Goal: Task Accomplishment & Management: Contribute content

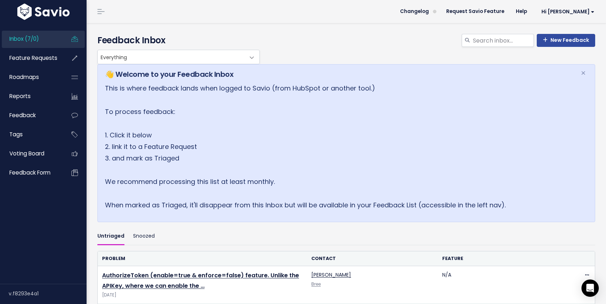
click at [44, 42] on link "Inbox (7/0)" at bounding box center [31, 39] width 58 height 17
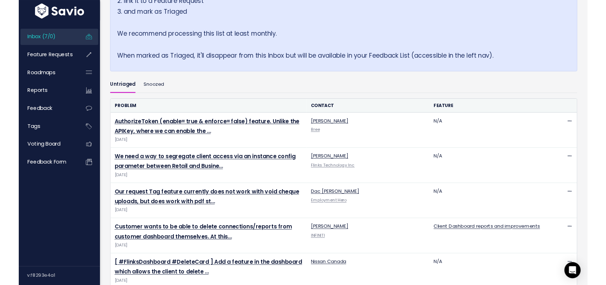
scroll to position [153, 0]
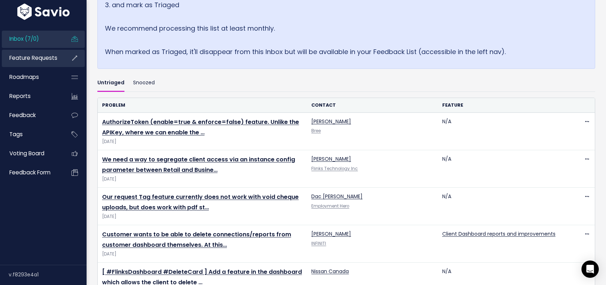
click at [36, 61] on span "Feature Requests" at bounding box center [33, 58] width 48 height 8
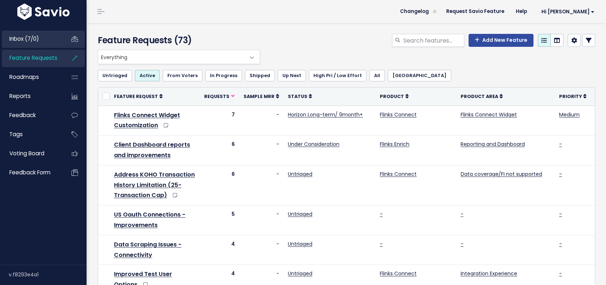
click at [40, 46] on link "Inbox (7/0)" at bounding box center [31, 39] width 58 height 17
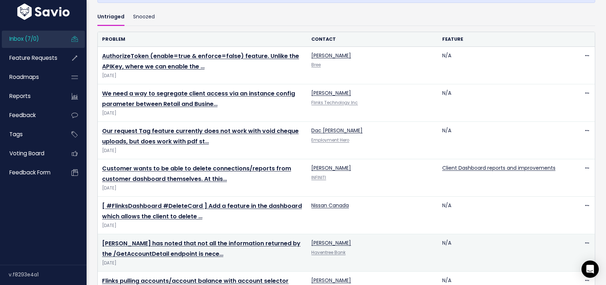
scroll to position [220, 0]
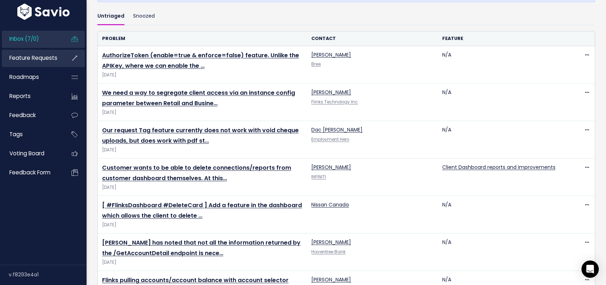
click at [23, 64] on link "Feature Requests" at bounding box center [31, 58] width 58 height 17
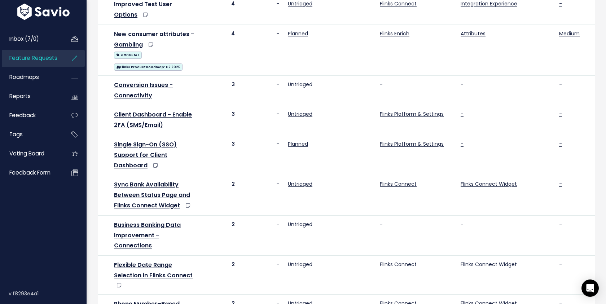
scroll to position [279, 0]
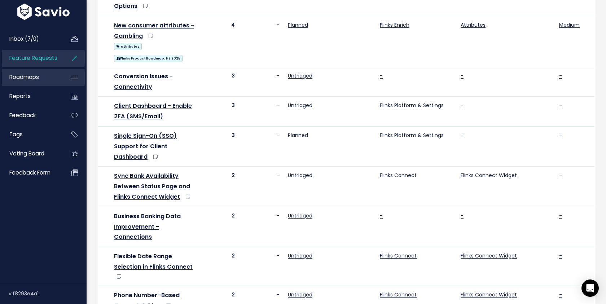
click at [41, 81] on link "Roadmaps" at bounding box center [31, 77] width 58 height 17
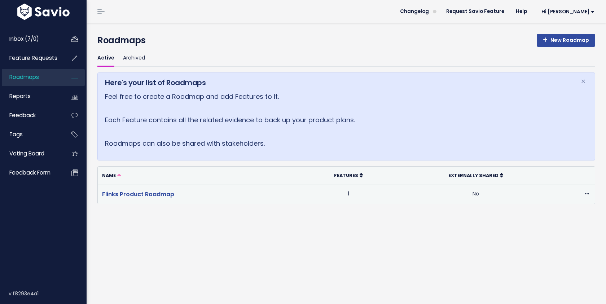
click at [143, 197] on link "Flinks Product Roadmap" at bounding box center [138, 194] width 72 height 8
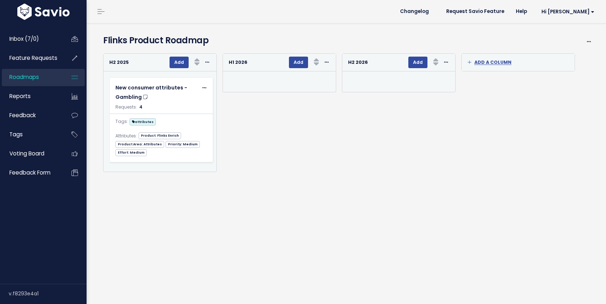
scroll to position [0, 0]
click at [39, 63] on link "Feature Requests" at bounding box center [31, 58] width 58 height 17
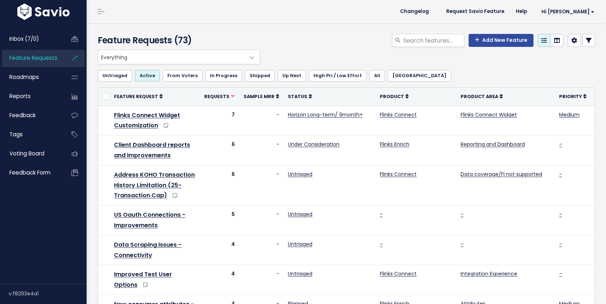
click at [30, 39] on span "Inbox (7/0)" at bounding box center [24, 39] width 30 height 8
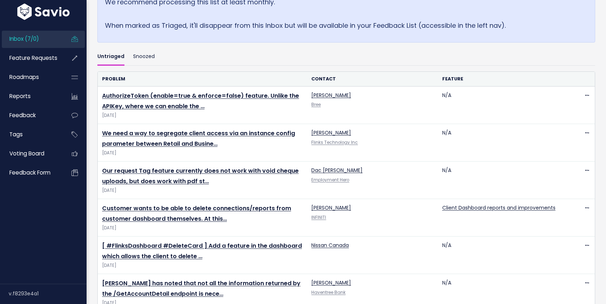
scroll to position [236, 0]
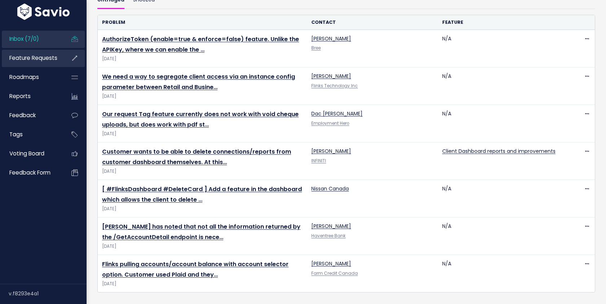
click at [29, 58] on span "Feature Requests" at bounding box center [33, 58] width 48 height 8
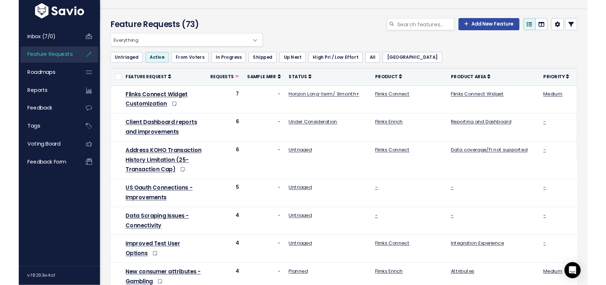
scroll to position [13, 0]
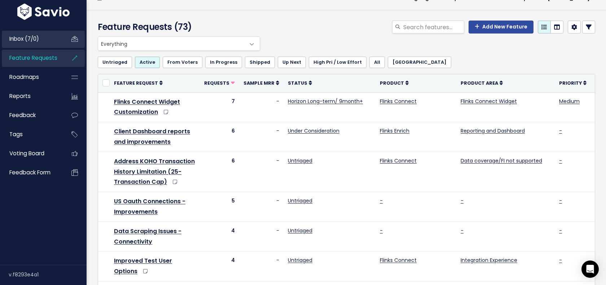
click at [39, 39] on span "Inbox (7/0)" at bounding box center [24, 39] width 30 height 8
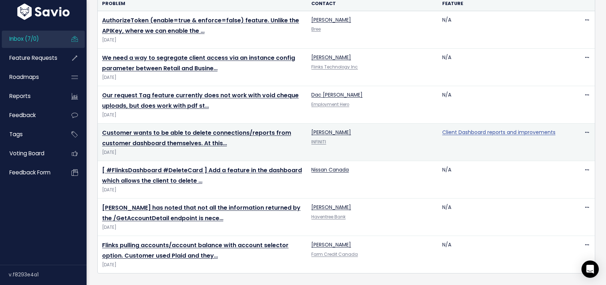
scroll to position [242, 0]
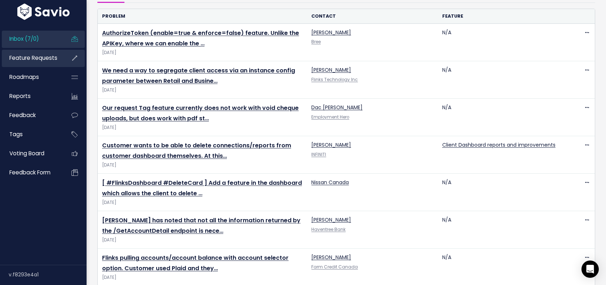
click at [34, 61] on span "Feature Requests" at bounding box center [33, 58] width 48 height 8
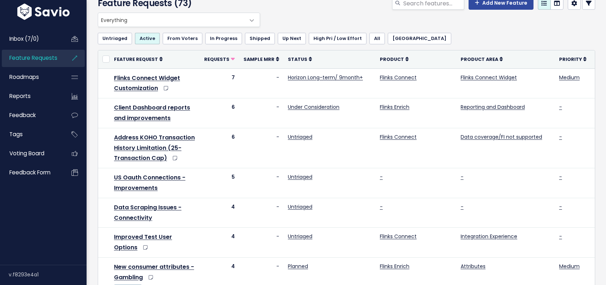
scroll to position [48, 0]
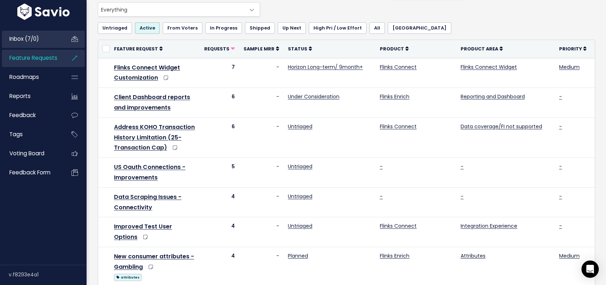
click at [45, 39] on link "Inbox (7/0)" at bounding box center [31, 39] width 58 height 17
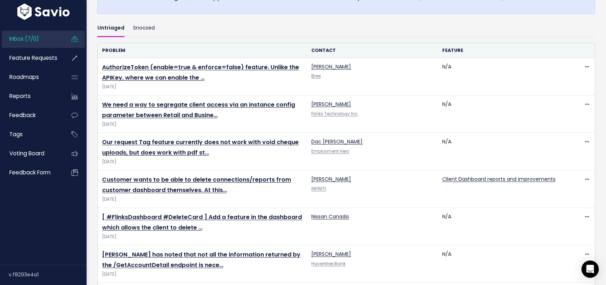
scroll to position [214, 0]
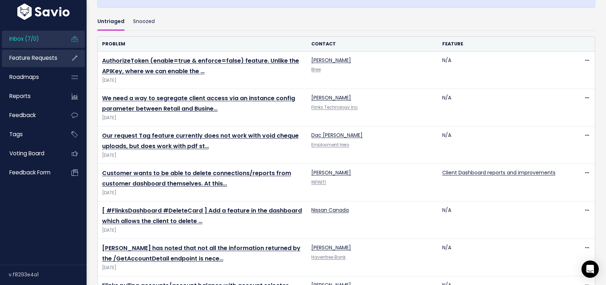
click at [39, 53] on link "Feature Requests" at bounding box center [31, 58] width 58 height 17
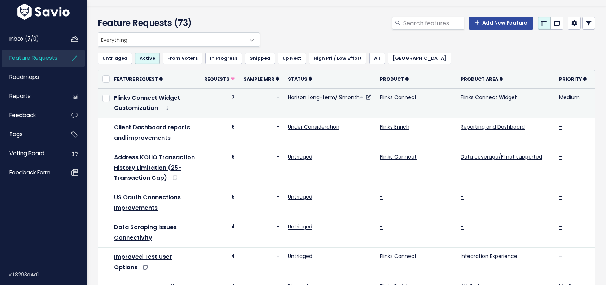
scroll to position [18, 0]
click at [159, 99] on link "Flinks Connect Widget Customization" at bounding box center [147, 102] width 66 height 19
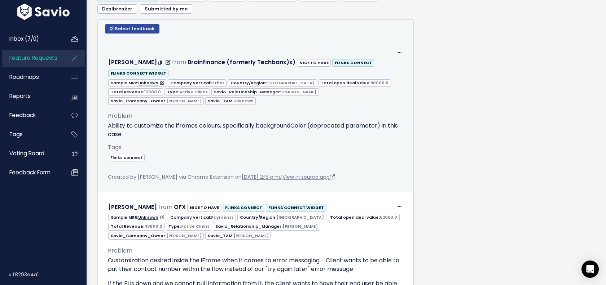
scroll to position [533, 0]
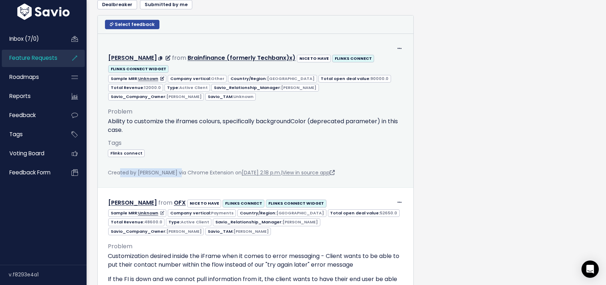
drag, startPoint x: 177, startPoint y: 173, endPoint x: 120, endPoint y: 173, distance: 56.9
click at [120, 173] on span "Created by [PERSON_NAME] via Chrome Extension on [DATE] 2:18 p.m. | View in sou…" at bounding box center [221, 172] width 227 height 7
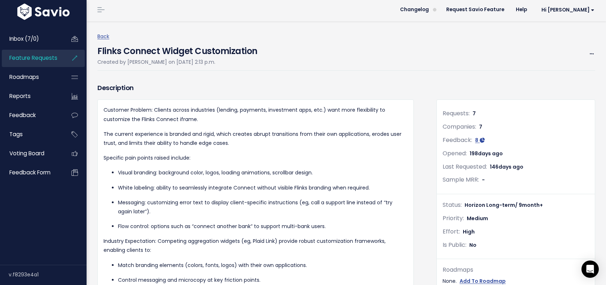
scroll to position [0, 0]
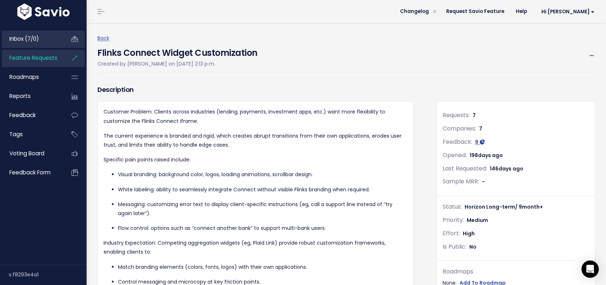
click at [49, 42] on link "Inbox (7/0)" at bounding box center [31, 39] width 58 height 17
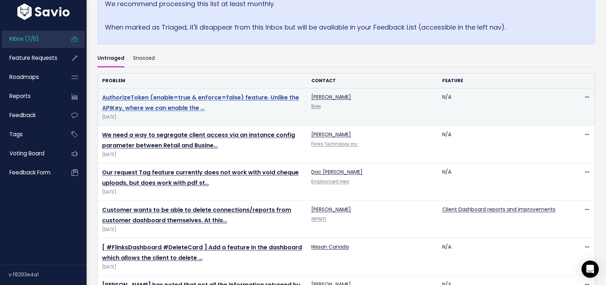
scroll to position [255, 0]
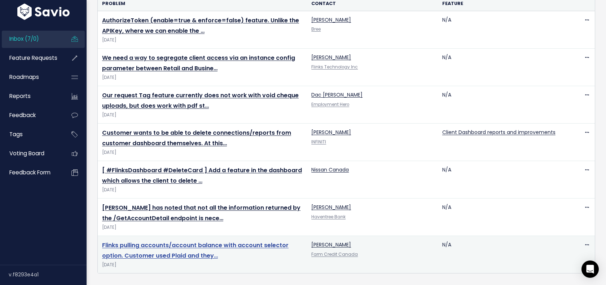
click at [174, 255] on link "Flinks pulling accounts/account balance with account selector option. Customer …" at bounding box center [195, 250] width 186 height 19
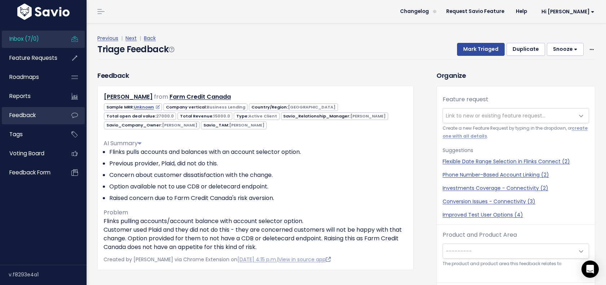
click at [36, 119] on link "Feedback" at bounding box center [31, 115] width 58 height 17
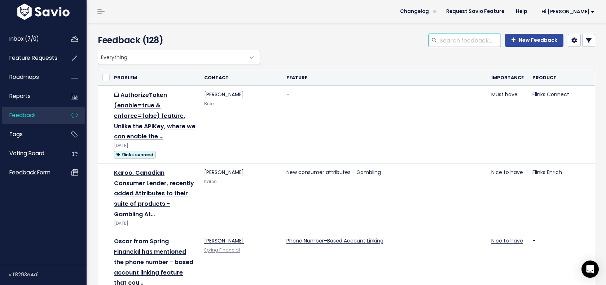
click at [461, 44] on input "search" at bounding box center [470, 40] width 62 height 13
type input "dark"
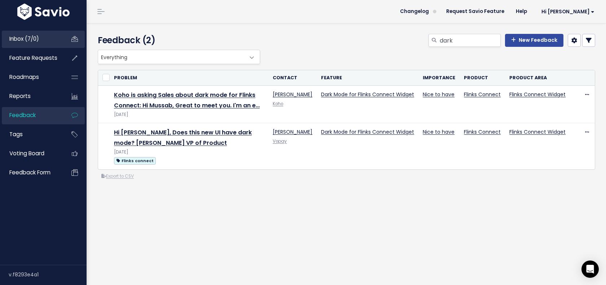
click at [39, 40] on span "Inbox (7/0)" at bounding box center [24, 39] width 30 height 8
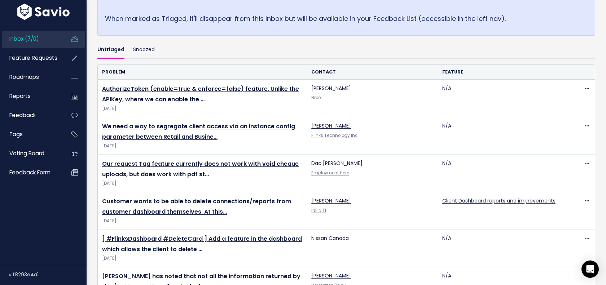
scroll to position [234, 0]
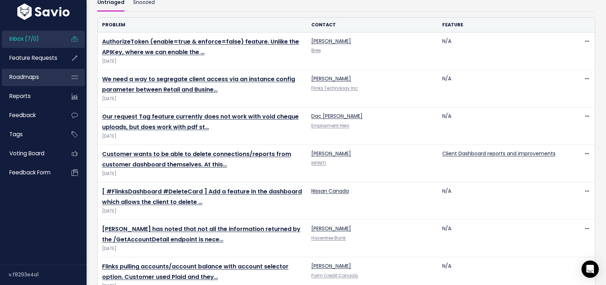
click at [38, 76] on span "Roadmaps" at bounding box center [24, 77] width 30 height 8
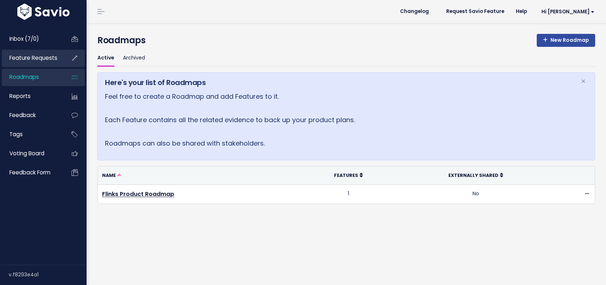
click at [49, 60] on span "Feature Requests" at bounding box center [33, 58] width 48 height 8
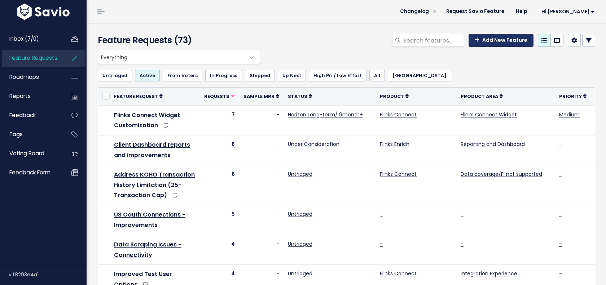
click at [494, 40] on link "Add New Feature" at bounding box center [500, 40] width 65 height 13
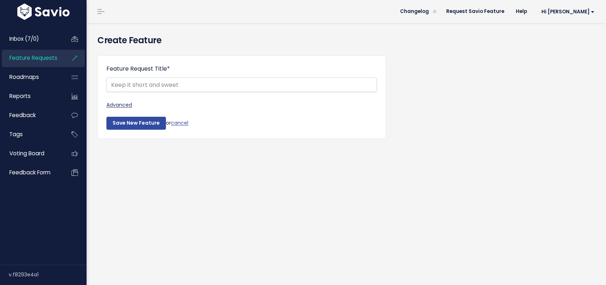
click at [122, 108] on link "Advanced" at bounding box center [241, 105] width 270 height 9
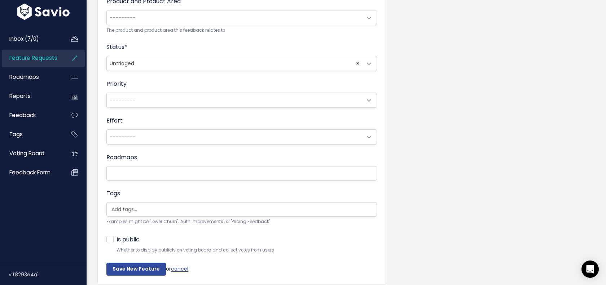
scroll to position [257, 0]
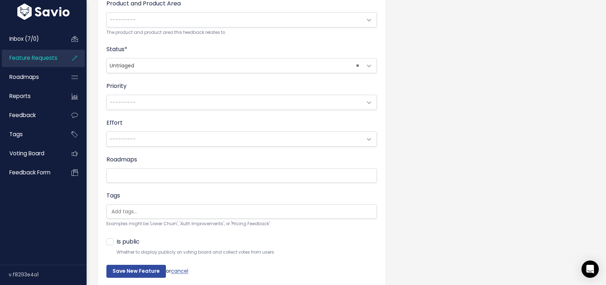
click at [150, 93] on div "Priority --------- Low Medium High ---------" at bounding box center [241, 96] width 270 height 28
click at [145, 67] on span "× Untriaged" at bounding box center [234, 65] width 255 height 14
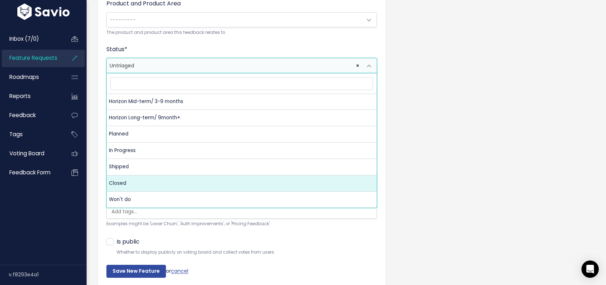
scroll to position [33, 0]
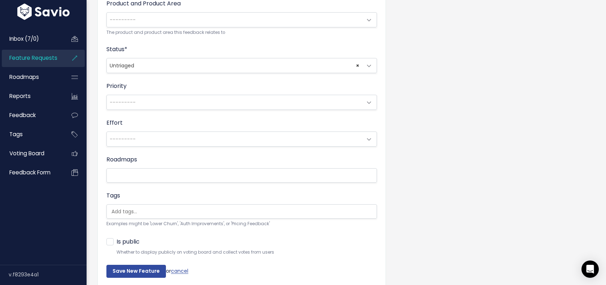
click at [432, 194] on div "Feature Request Title * Advanced Description | | | | A brief description of the…" at bounding box center [346, 48] width 508 height 510
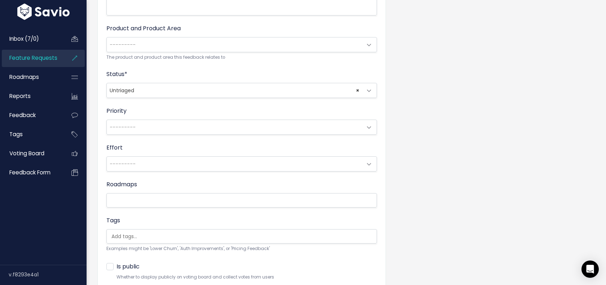
scroll to position [232, 0]
click at [146, 169] on span "---------" at bounding box center [234, 163] width 255 height 14
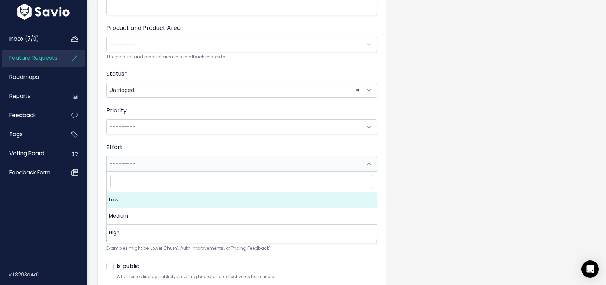
click at [170, 127] on span "---------" at bounding box center [234, 127] width 255 height 14
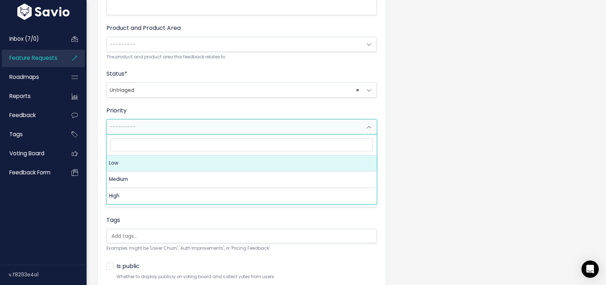
click at [177, 105] on fieldset "Description | | | | A brief description of the feature... xxxxxxxxxx Product an…" at bounding box center [241, 78] width 270 height 421
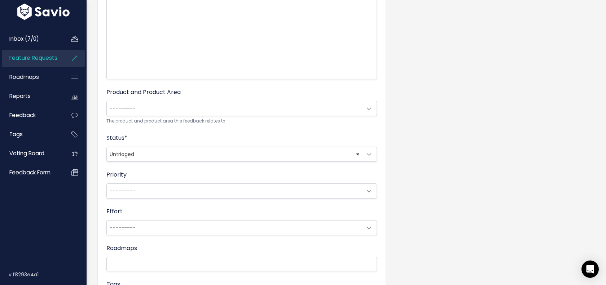
scroll to position [167, 0]
click at [167, 152] on span "× Untriaged" at bounding box center [234, 155] width 255 height 14
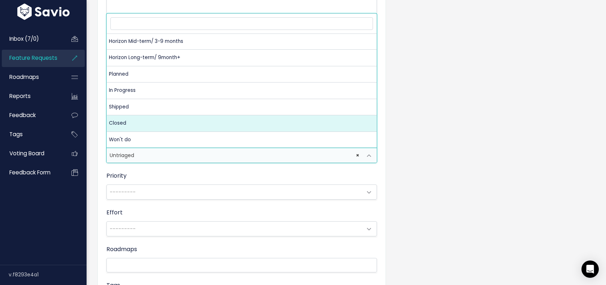
scroll to position [33, 0]
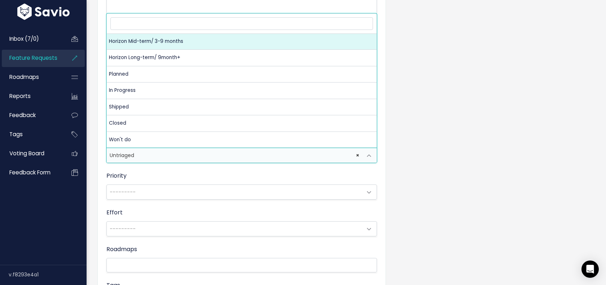
click at [451, 204] on div "Feature Request Title * Advanced Description | | | | A brief description of the…" at bounding box center [346, 138] width 508 height 510
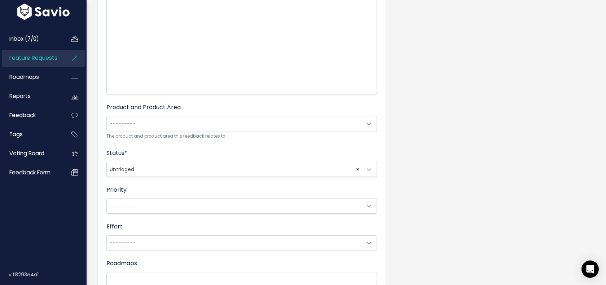
scroll to position [150, 0]
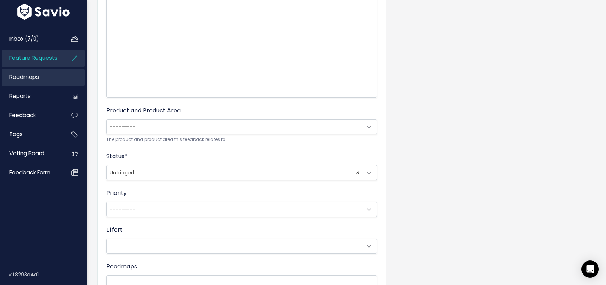
click at [32, 79] on span "Roadmaps" at bounding box center [24, 77] width 30 height 8
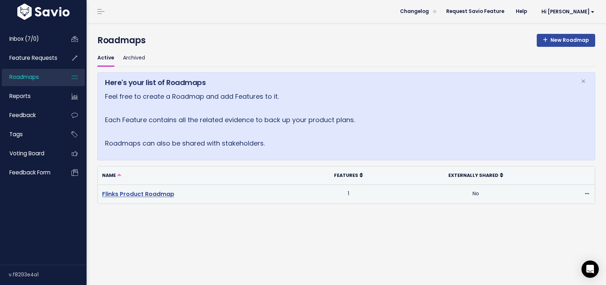
click at [123, 194] on link "Flinks Product Roadmap" at bounding box center [138, 194] width 72 height 8
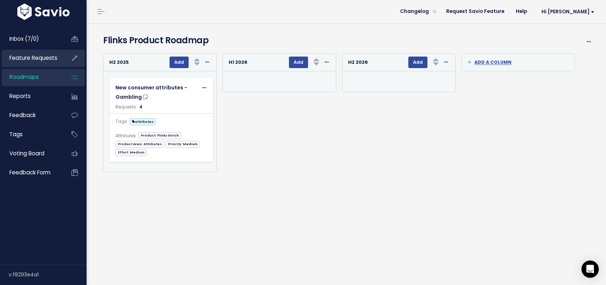
click at [27, 65] on link "Feature Requests" at bounding box center [31, 58] width 58 height 17
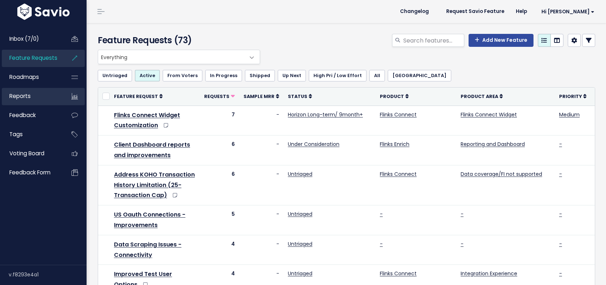
click at [35, 99] on link "Reports" at bounding box center [31, 96] width 58 height 17
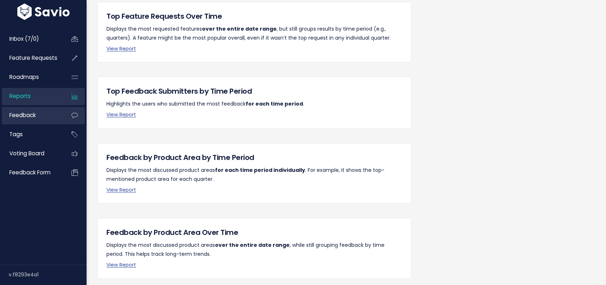
scroll to position [138, 0]
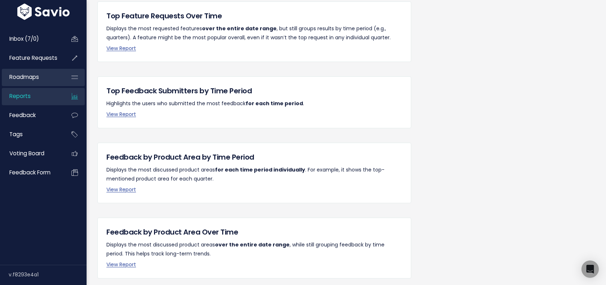
click at [40, 82] on link "Roadmaps" at bounding box center [31, 77] width 58 height 17
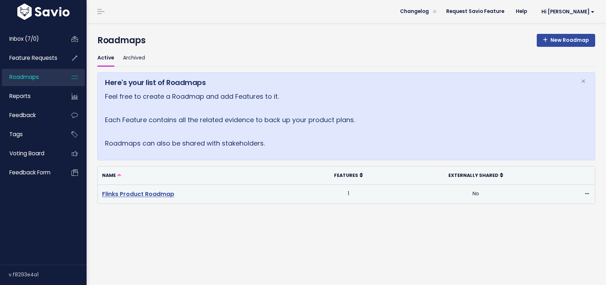
click at [150, 195] on link "Flinks Product Roadmap" at bounding box center [138, 194] width 72 height 8
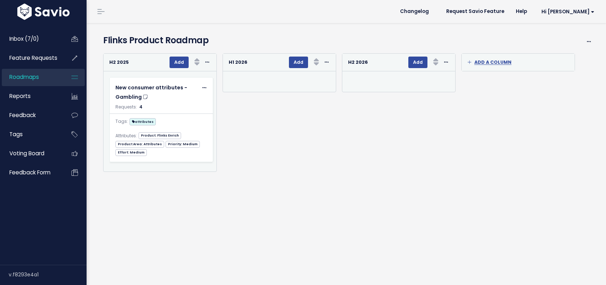
scroll to position [4, 0]
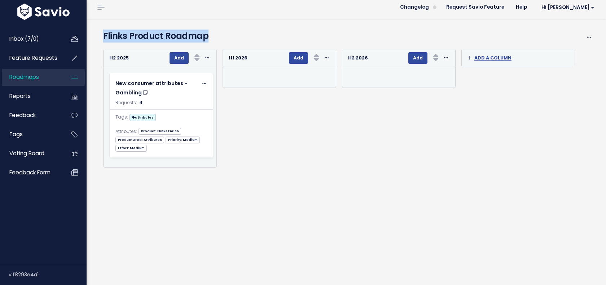
drag, startPoint x: 103, startPoint y: 36, endPoint x: 255, endPoint y: 40, distance: 152.2
click at [255, 40] on h4 "Flinks Product Roadmap" at bounding box center [328, 36] width 450 height 13
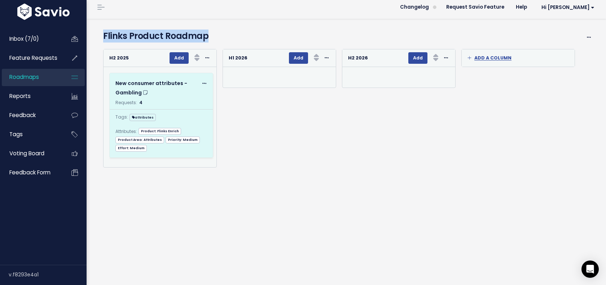
click at [166, 116] on div "Tags: attributes" at bounding box center [161, 115] width 103 height 12
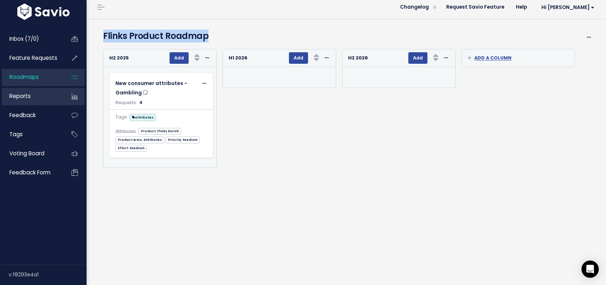
click at [25, 97] on span "Reports" at bounding box center [19, 96] width 21 height 8
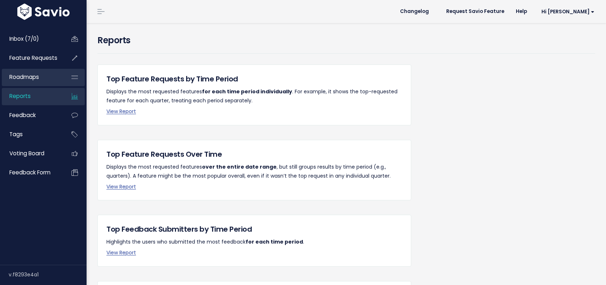
click at [40, 71] on link "Roadmaps" at bounding box center [31, 77] width 58 height 17
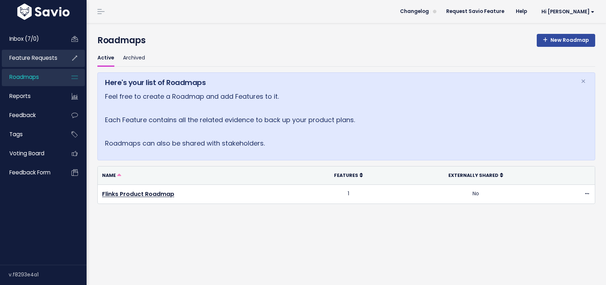
click at [34, 62] on link "Feature Requests" at bounding box center [31, 58] width 58 height 17
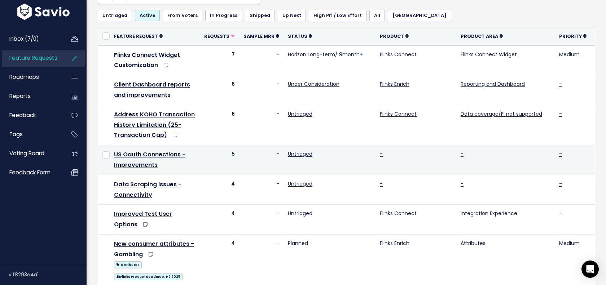
scroll to position [61, 0]
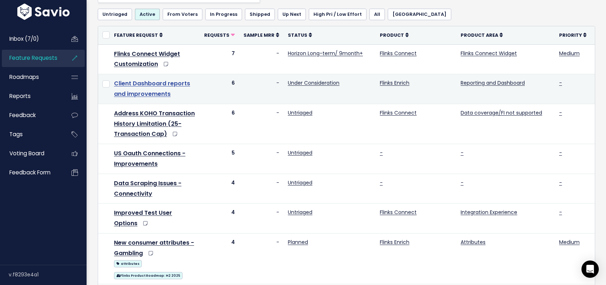
click at [150, 93] on link "Client Dashboard reports and improvements" at bounding box center [152, 88] width 76 height 19
